Goal: Task Accomplishment & Management: Complete application form

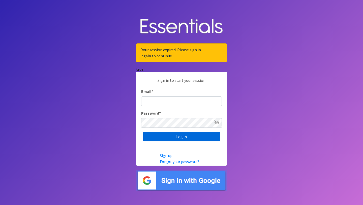
type input "[EMAIL_ADDRESS][DOMAIN_NAME]"
click at [173, 135] on input "Log in" at bounding box center [181, 136] width 77 height 10
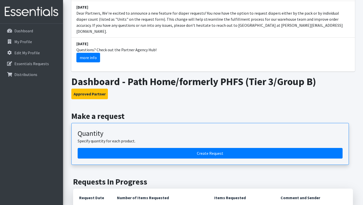
scroll to position [77, 0]
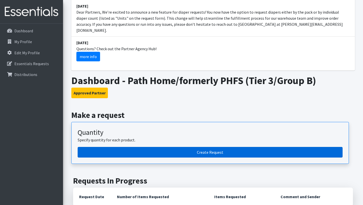
click at [197, 148] on link "Create Request" at bounding box center [210, 152] width 265 height 11
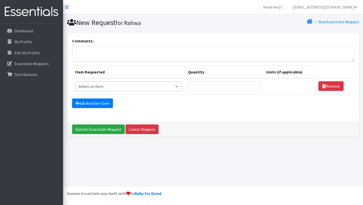
click at [140, 84] on select "Select an item Adult Briefs (Large, approx. 38"-56") Adult Briefs (Medium, appr…" at bounding box center [128, 86] width 107 height 10
select select "1161"
type input "1"
click at [247, 84] on input "1" at bounding box center [221, 86] width 71 height 10
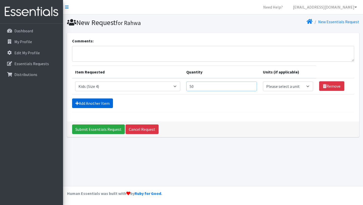
type input "50"
click at [94, 101] on link "Add Another Item" at bounding box center [92, 103] width 41 height 10
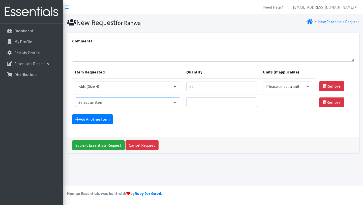
click at [105, 102] on select "Select an item Adult Briefs (Large, approx. 38"-56") Adult Briefs (Medium, appr…" at bounding box center [127, 102] width 105 height 10
select select "1162"
click at [210, 103] on input "Quantity" at bounding box center [221, 102] width 71 height 10
type input "100"
click at [102, 119] on link "Add Another Item" at bounding box center [92, 119] width 41 height 10
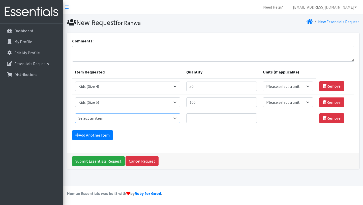
click at [156, 118] on select "Select an item Adult Briefs (Large, approx. 38"-56") Adult Briefs (Medium, appr…" at bounding box center [127, 118] width 105 height 10
select select "1164"
click at [205, 120] on input "Quantity" at bounding box center [221, 118] width 71 height 10
type input "1"
type input "200"
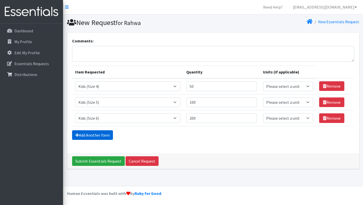
click at [107, 133] on link "Add Another Item" at bounding box center [92, 135] width 41 height 10
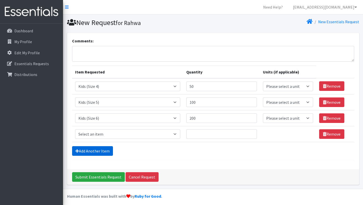
scroll to position [3, 0]
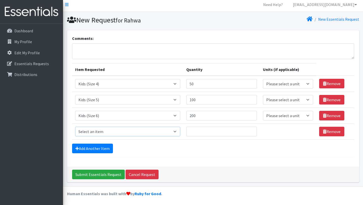
click at [99, 132] on select "Select an item Adult Briefs (Large, approx. 38"-56") Adult Briefs (Medium, appr…" at bounding box center [127, 131] width 105 height 10
select select "1631"
click at [207, 130] on input "Quantity" at bounding box center [221, 131] width 71 height 10
type input "100"
click at [99, 147] on link "Add Another Item" at bounding box center [92, 148] width 41 height 10
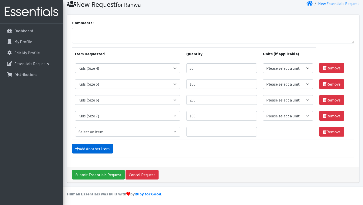
scroll to position [18, 0]
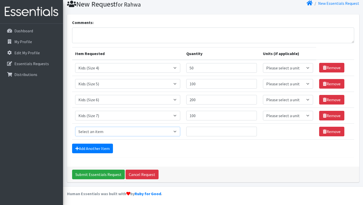
click at [106, 131] on select "Select an item Adult Briefs (Large, approx. 38"-56") Adult Briefs (Medium, appr…" at bounding box center [127, 131] width 105 height 10
select select "1171"
click at [209, 131] on input "Quantity" at bounding box center [221, 131] width 71 height 10
type input "2"
type input "50"
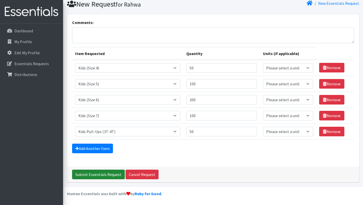
click at [105, 174] on input "Submit Essentials Request" at bounding box center [98, 174] width 53 height 10
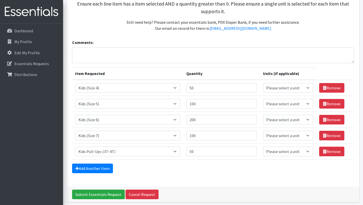
scroll to position [109, 0]
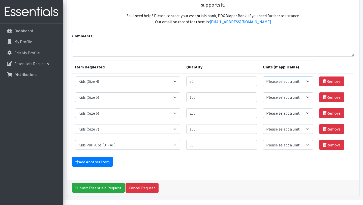
click at [301, 81] on select "Please select a unit units packs" at bounding box center [288, 81] width 50 height 10
select select "pack"
click at [302, 96] on select "Please select a unit units packs" at bounding box center [288, 97] width 50 height 10
select select "pack"
click at [305, 111] on select "Please select a unit units packs" at bounding box center [288, 113] width 50 height 10
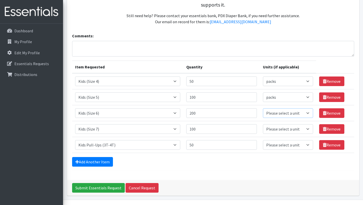
select select "pack"
click at [300, 128] on select "Please select a unit units packs" at bounding box center [288, 129] width 50 height 10
select select "pack"
click at [284, 143] on select "Please select a unit units packs" at bounding box center [288, 145] width 50 height 10
select select "pack"
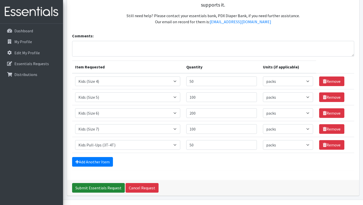
click at [101, 187] on input "Submit Essentials Request" at bounding box center [98, 188] width 53 height 10
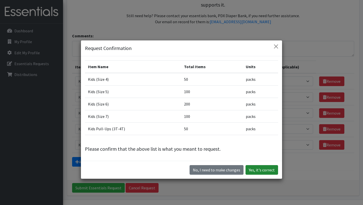
click at [255, 171] on button "Yes, it's correct" at bounding box center [261, 170] width 32 height 10
